Goal: Task Accomplishment & Management: Manage account settings

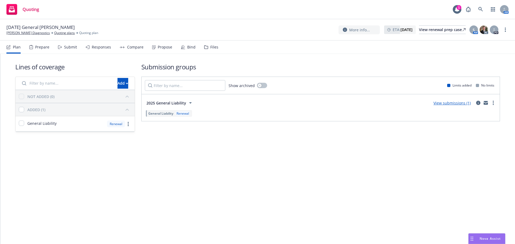
click at [188, 48] on div "Bind" at bounding box center [191, 47] width 8 height 4
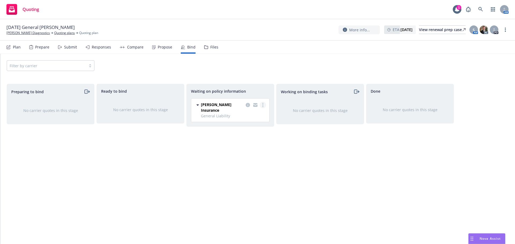
click at [262, 106] on icon "more" at bounding box center [262, 105] width 1 height 4
click at [253, 118] on span "Create policies" at bounding box center [236, 115] width 39 height 5
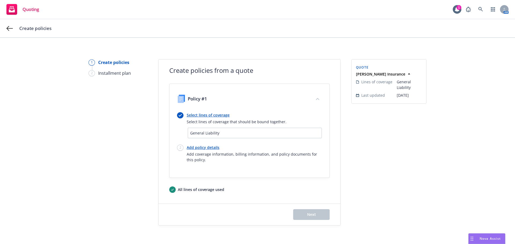
click at [210, 147] on link "Add policy details" at bounding box center [254, 148] width 135 height 6
select select "12"
select select "AR"
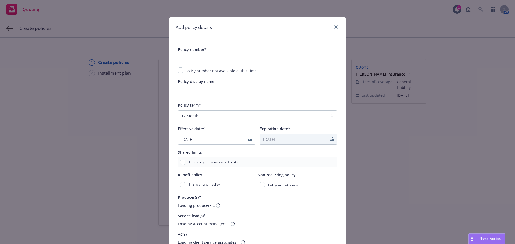
click at [227, 61] on input "text" at bounding box center [257, 60] width 159 height 11
paste input "3AA929990"
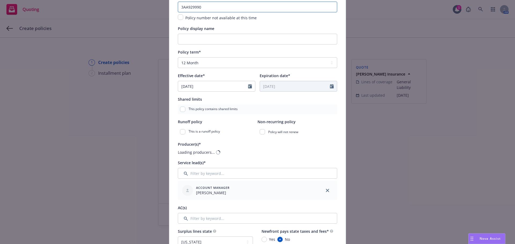
scroll to position [125, 0]
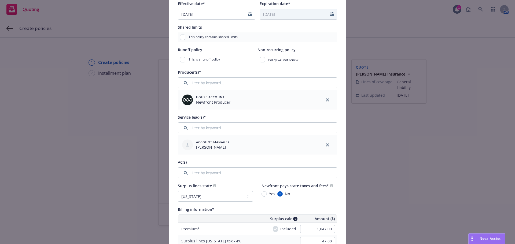
type input "3AA929990"
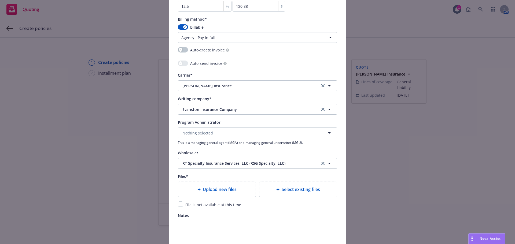
scroll to position [465, 0]
click at [179, 203] on input "checkbox" at bounding box center [180, 203] width 5 height 5
checkbox input "true"
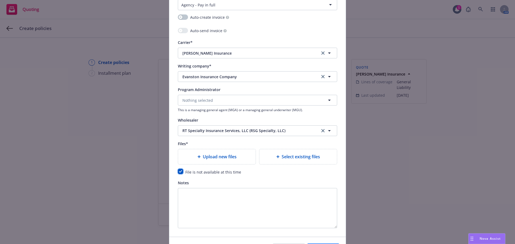
scroll to position [531, 0]
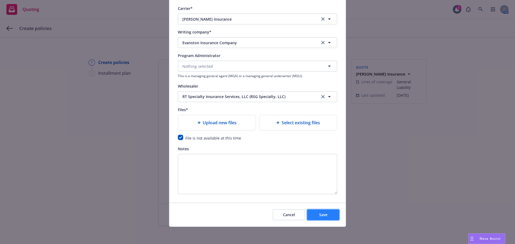
click at [317, 210] on button "Save" at bounding box center [323, 215] width 32 height 11
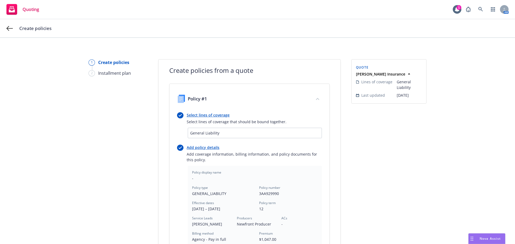
scroll to position [125, 0]
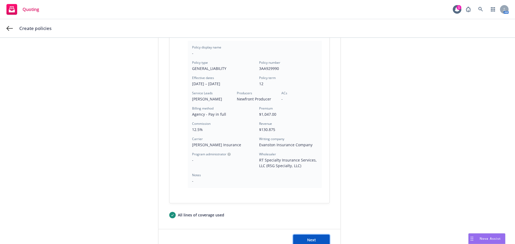
click at [317, 238] on button "Next" at bounding box center [311, 240] width 36 height 11
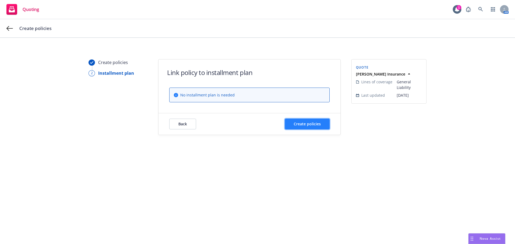
click at [308, 119] on button "Create policies" at bounding box center [307, 124] width 45 height 11
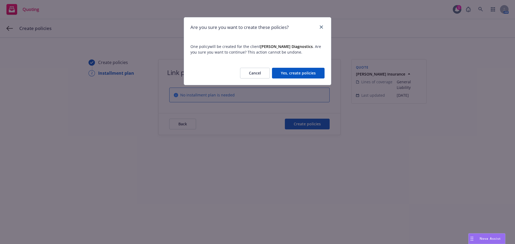
click at [308, 70] on button "Yes, create policies" at bounding box center [298, 73] width 53 height 11
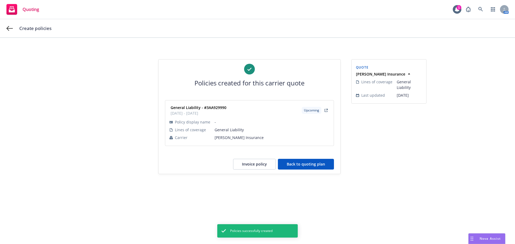
click at [326, 160] on button "Back to quoting plan" at bounding box center [306, 164] width 56 height 11
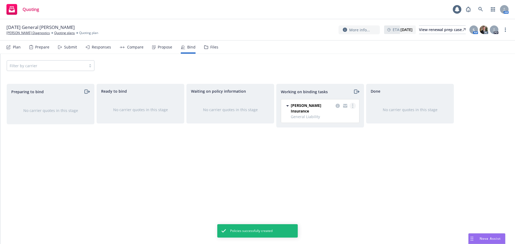
click at [349, 106] on link "more" at bounding box center [352, 106] width 6 height 6
click at [340, 128] on span "Move to done" at bounding box center [325, 127] width 37 height 5
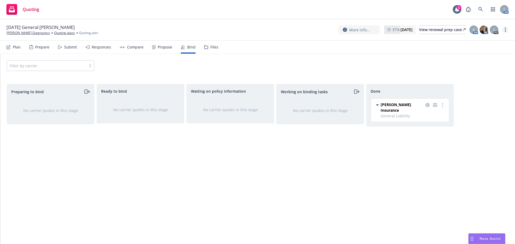
click at [508, 28] on link "more" at bounding box center [505, 30] width 6 height 6
click at [486, 39] on link "Copy logging email" at bounding box center [478, 40] width 60 height 11
click at [28, 34] on link "Waggoner Diagnostics" at bounding box center [27, 33] width 43 height 5
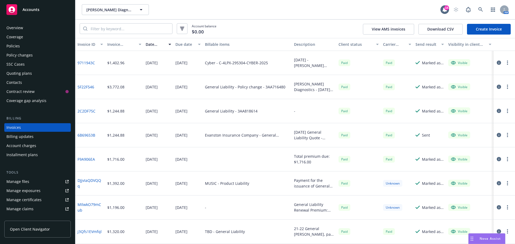
click at [488, 29] on link "Create Invoice" at bounding box center [489, 29] width 44 height 11
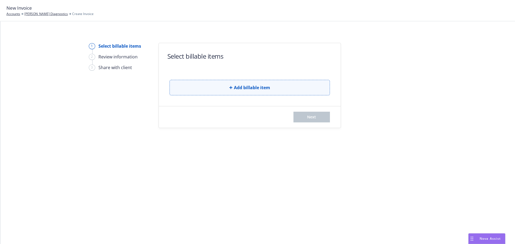
click at [303, 87] on button "Add billable item" at bounding box center [249, 88] width 160 height 16
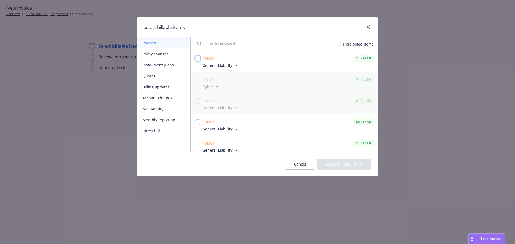
click at [196, 57] on input "checkbox" at bounding box center [197, 58] width 5 height 5
checkbox input "true"
click at [335, 163] on button "Select billable items" at bounding box center [344, 164] width 54 height 11
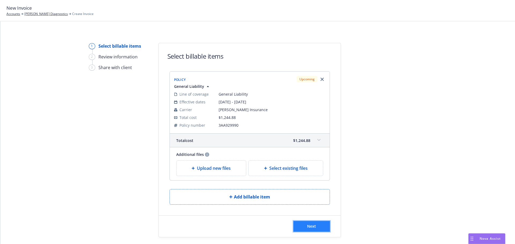
click at [315, 224] on button "Next" at bounding box center [311, 226] width 36 height 11
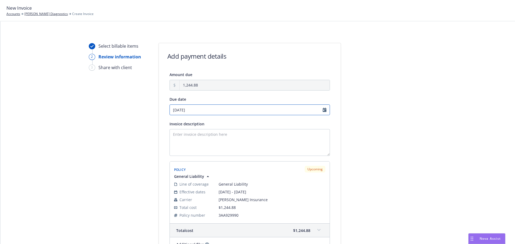
click at [257, 112] on input "09/26/2025" at bounding box center [249, 110] width 160 height 11
select select "September"
select select "2025"
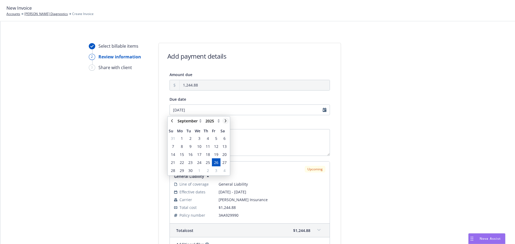
click at [228, 120] on link "chevronRight" at bounding box center [225, 121] width 6 height 6
select select "October"
click at [207, 155] on span "16" at bounding box center [208, 155] width 4 height 6
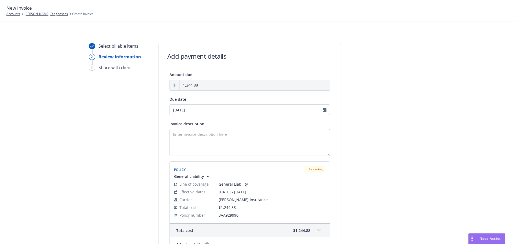
type input "10/16/2025"
click at [207, 143] on textarea "Invoice description" at bounding box center [249, 142] width 160 height 27
paste textarea "09/26/25 - Waggoner Diagnostics -"
paste textarea "General Liability"
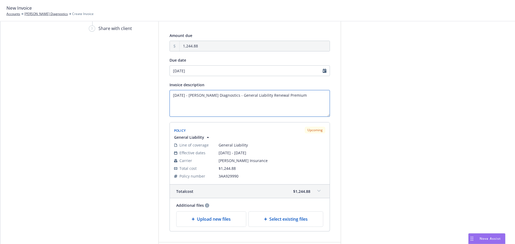
scroll to position [81, 0]
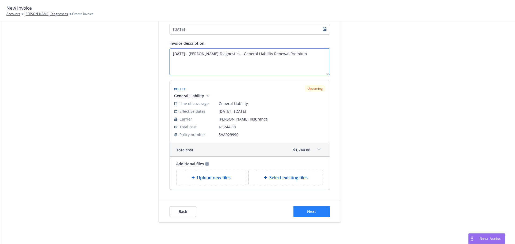
type textarea "[DATE] - [PERSON_NAME] Diagnostics - General Liability Renewal Premium"
click at [316, 215] on button "Next" at bounding box center [311, 211] width 36 height 11
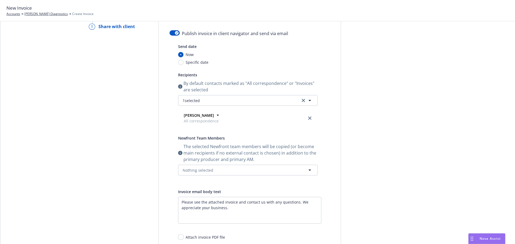
scroll to position [0, 0]
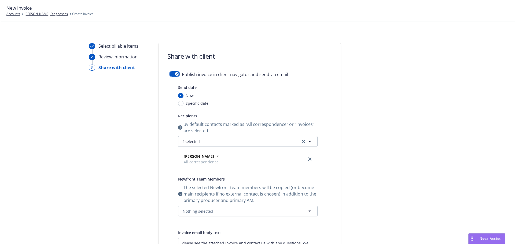
click at [172, 75] on button "button" at bounding box center [174, 73] width 10 height 5
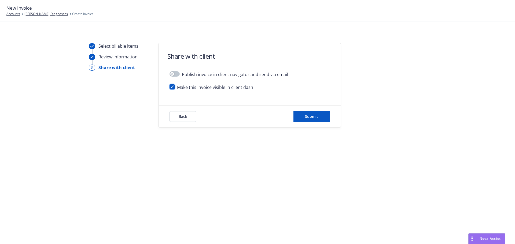
click at [173, 86] on input "checkbox" at bounding box center [171, 86] width 5 height 5
checkbox input "false"
click at [300, 113] on button "Submit" at bounding box center [311, 116] width 36 height 11
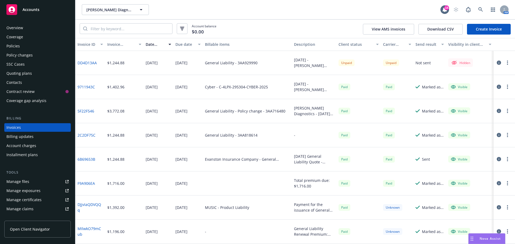
click at [505, 62] on button "button" at bounding box center [507, 63] width 6 height 6
click at [479, 104] on link "Make it visible in client dash" at bounding box center [472, 106] width 68 height 11
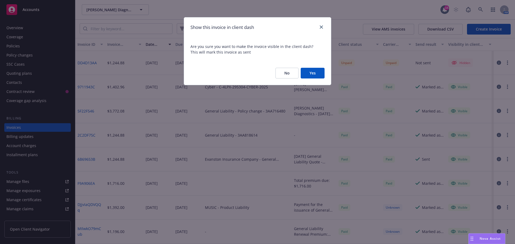
click at [323, 76] on button "Yes" at bounding box center [313, 73] width 24 height 11
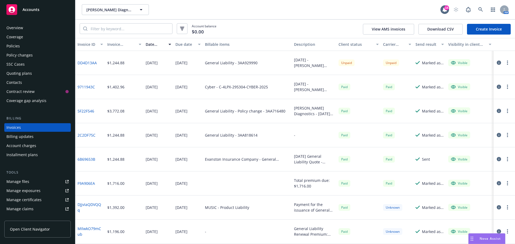
click at [497, 62] on icon "button" at bounding box center [499, 63] width 4 height 4
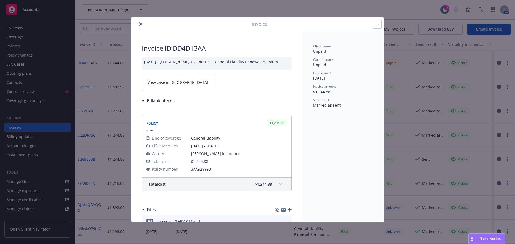
click at [163, 85] on span "View case in SSC" at bounding box center [177, 83] width 61 height 6
click at [140, 26] on button "close" at bounding box center [141, 24] width 6 height 6
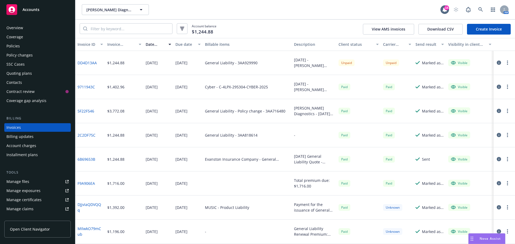
click at [505, 61] on button "button" at bounding box center [507, 63] width 6 height 6
drag, startPoint x: 470, startPoint y: 96, endPoint x: 460, endPoint y: 91, distance: 11.7
click at [470, 96] on link "Copy invoice URL" at bounding box center [472, 95] width 68 height 11
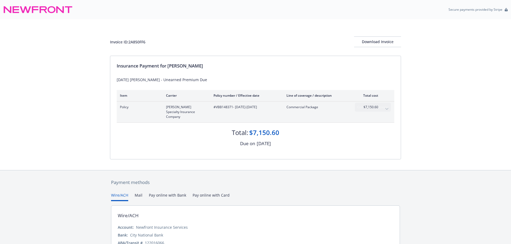
click at [387, 108] on icon "expand content" at bounding box center [386, 109] width 3 height 2
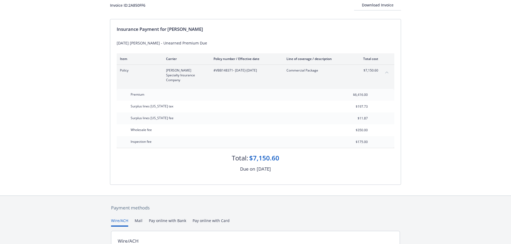
scroll to position [94, 0]
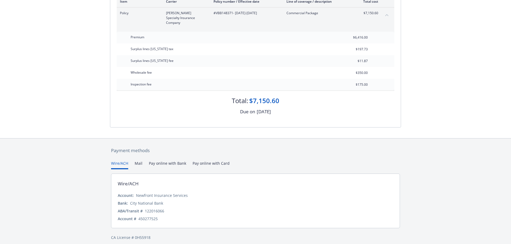
click at [140, 161] on button "Mail" at bounding box center [139, 165] width 8 height 9
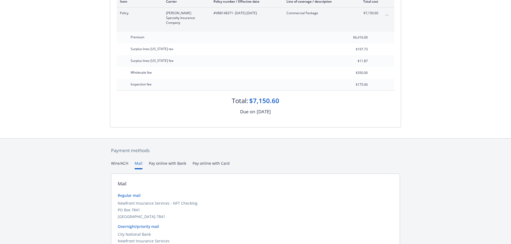
click at [161, 161] on button "Pay online with Bank" at bounding box center [167, 165] width 37 height 9
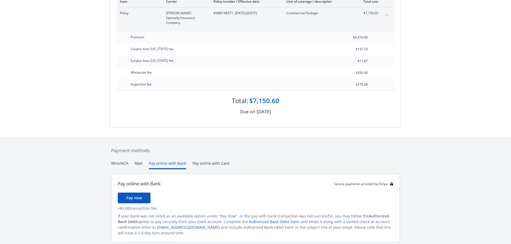
click at [202, 161] on div "Payment methods Wire/ACH Mail Pay online with Bank Pay online with Card Pay onl…" at bounding box center [255, 201] width 291 height 125
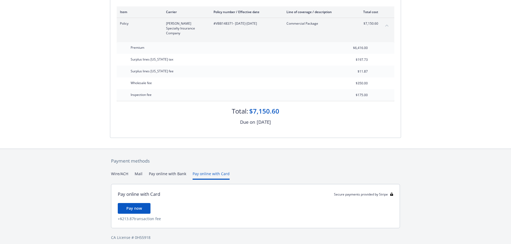
click at [116, 171] on button "Wire/ACH" at bounding box center [119, 175] width 17 height 9
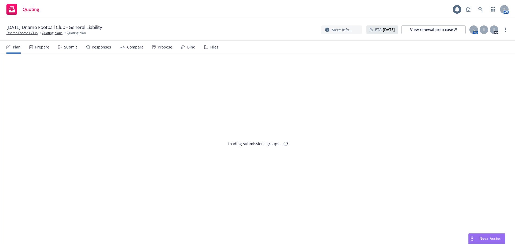
click at [163, 53] on div "Propose" at bounding box center [162, 47] width 20 height 13
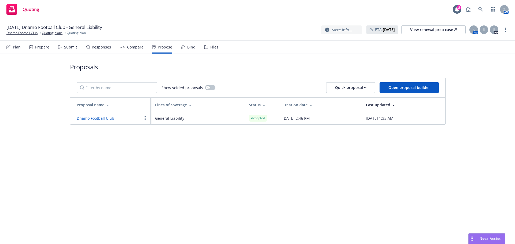
click at [187, 48] on div "Bind" at bounding box center [191, 47] width 8 height 4
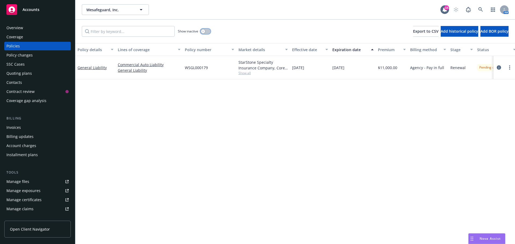
click at [208, 30] on button "button" at bounding box center [205, 31] width 10 height 5
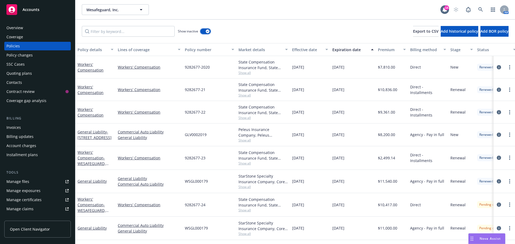
scroll to position [1, 0]
click at [203, 31] on button "button" at bounding box center [205, 31] width 10 height 5
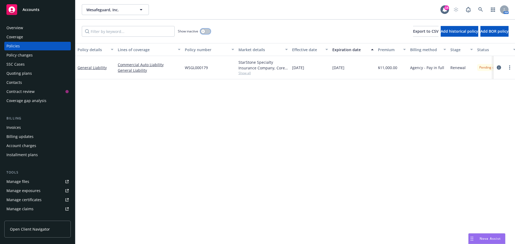
click at [207, 30] on button "button" at bounding box center [205, 31] width 10 height 5
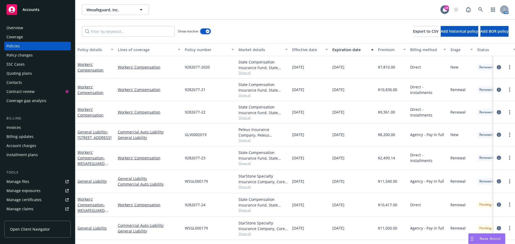
scroll to position [1, 0]
click at [248, 211] on span "Show all" at bounding box center [262, 210] width 49 height 5
click at [248, 212] on span "Show all" at bounding box center [262, 210] width 49 height 5
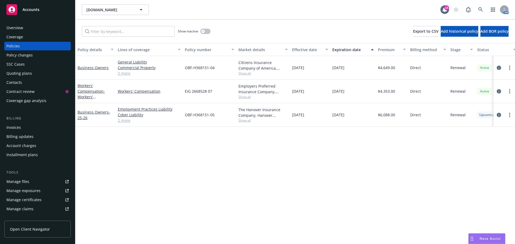
click at [246, 121] on span "Show all" at bounding box center [262, 120] width 49 height 5
click at [207, 115] on span "OBF-H368151-05" at bounding box center [200, 115] width 30 height 6
drag, startPoint x: 208, startPoint y: 117, endPoint x: 194, endPoint y: 116, distance: 14.5
click at [194, 116] on span "OBF-H368151-05" at bounding box center [200, 115] width 30 height 6
copy span "H368151"
